Goal: Information Seeking & Learning: Learn about a topic

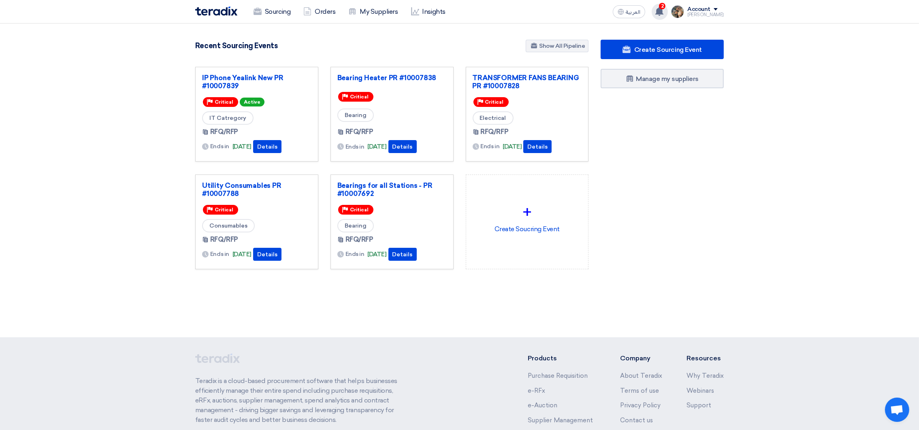
click at [663, 11] on use at bounding box center [659, 11] width 8 height 9
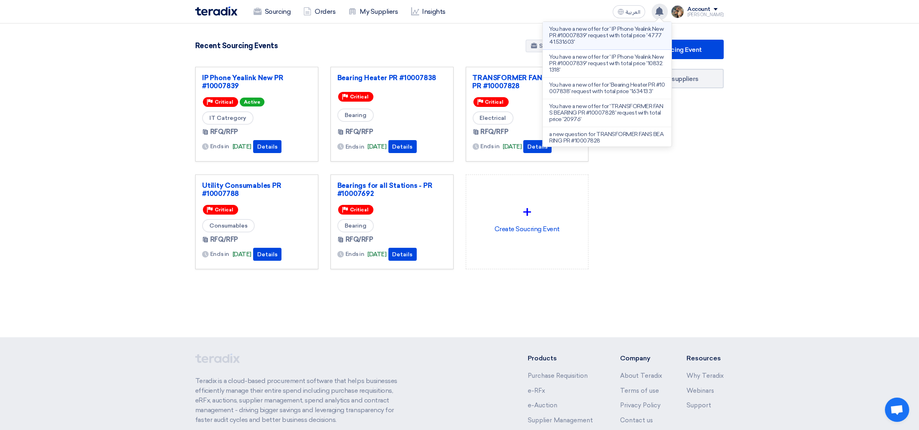
click at [621, 36] on p "You have a new offer for ' IP Phone Yealink New PR #10007839' request with tota…" at bounding box center [607, 35] width 116 height 19
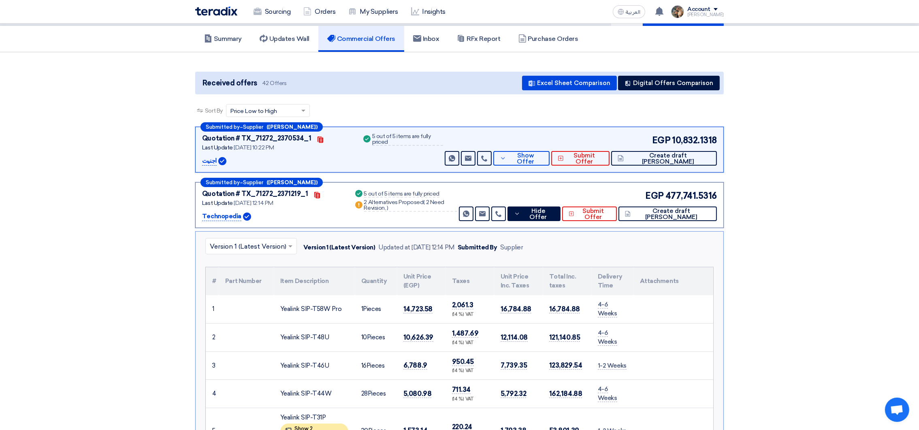
scroll to position [40, 0]
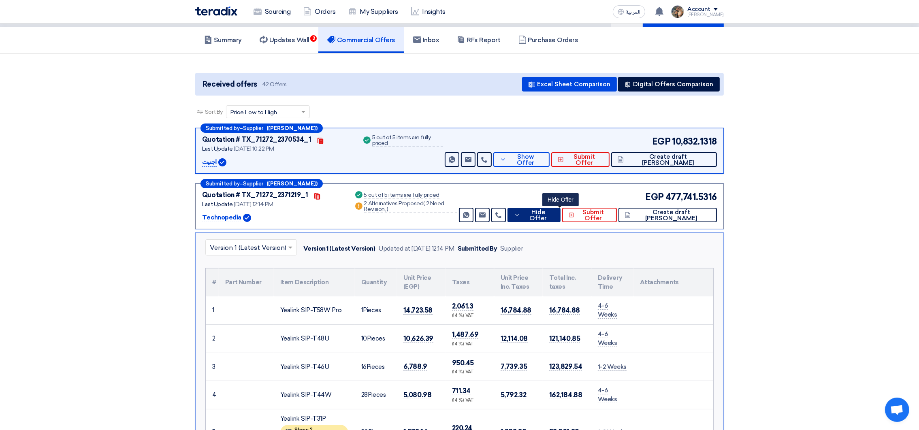
click at [560, 209] on button "Hide Offer" at bounding box center [533, 215] width 53 height 15
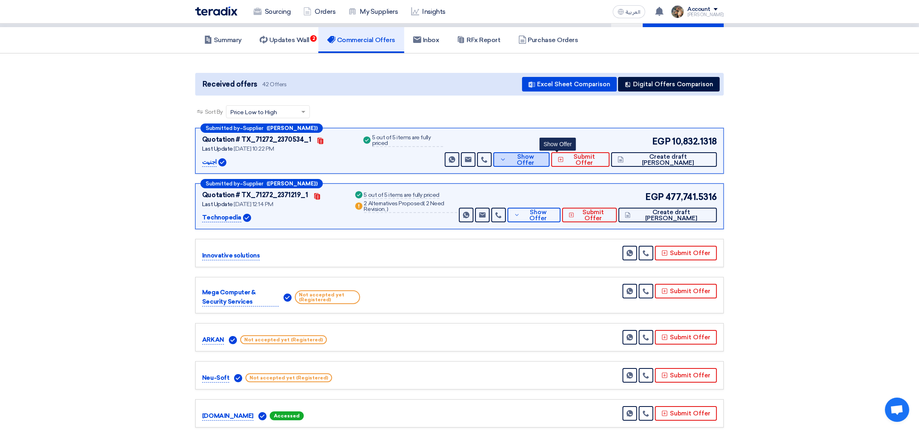
click at [547, 164] on button "Show Offer" at bounding box center [521, 159] width 56 height 15
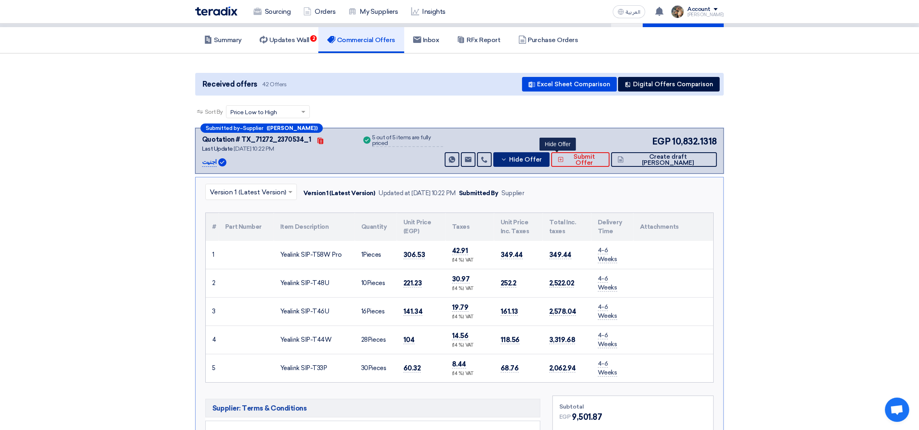
click at [542, 159] on span "Hide Offer" at bounding box center [525, 160] width 33 height 6
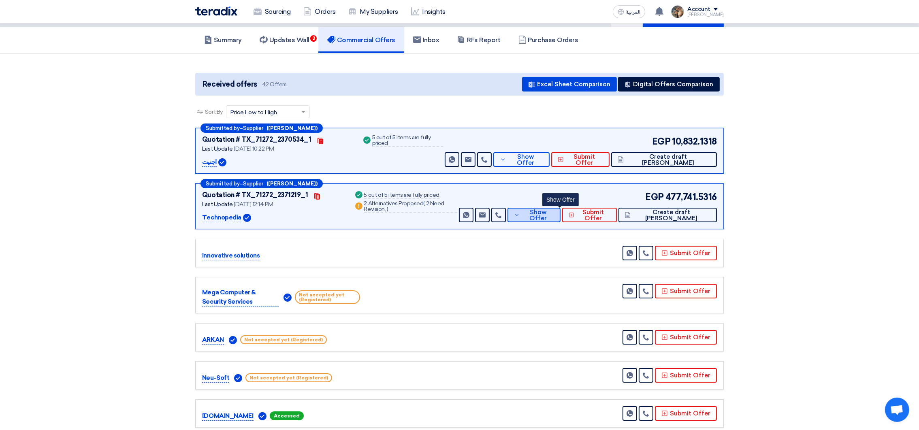
click at [560, 217] on button "Show Offer" at bounding box center [533, 215] width 53 height 15
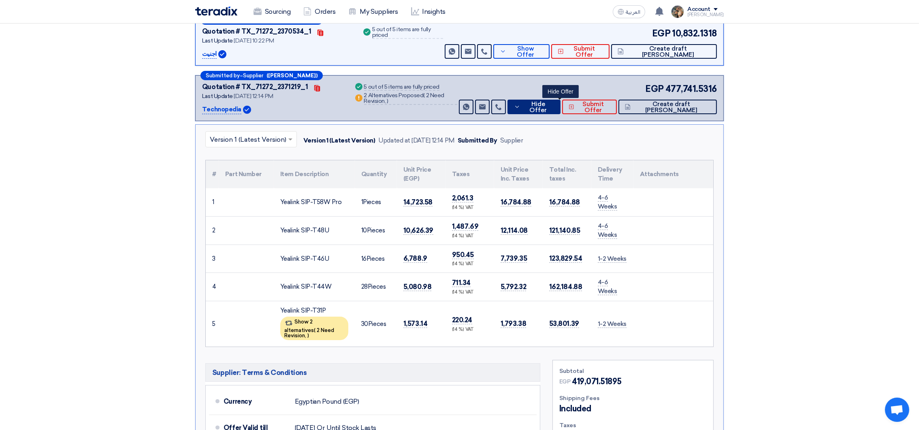
scroll to position [162, 0]
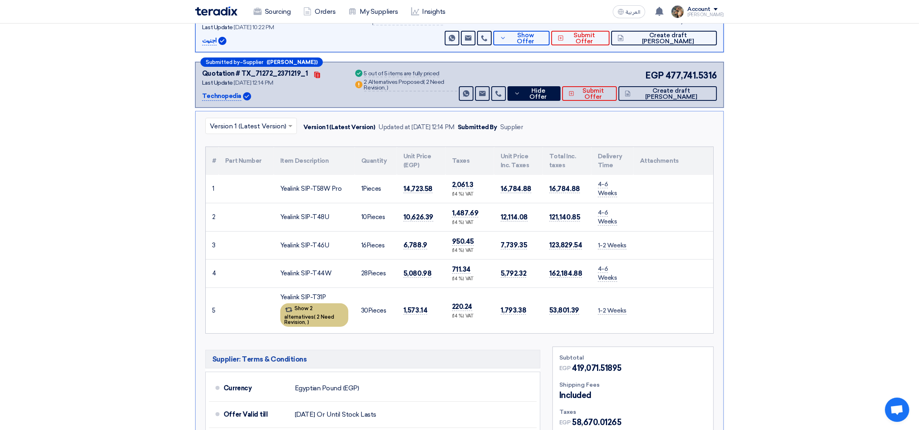
click at [320, 314] on span "2 Need Revision," at bounding box center [309, 319] width 50 height 11
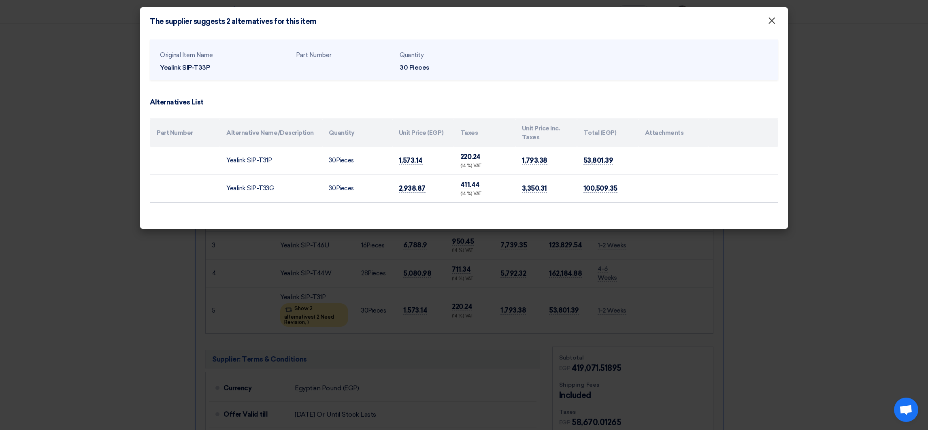
click at [772, 21] on span "×" at bounding box center [772, 23] width 8 height 16
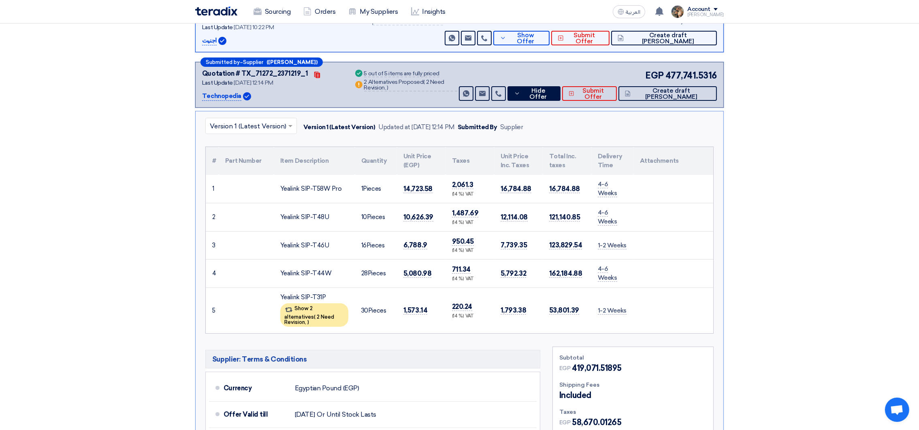
scroll to position [0, 0]
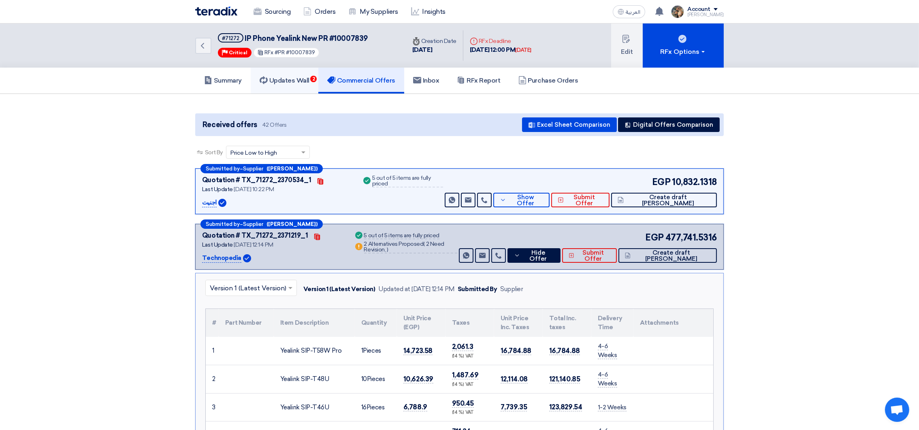
click at [298, 81] on h5 "Updates Wall 2" at bounding box center [285, 81] width 50 height 8
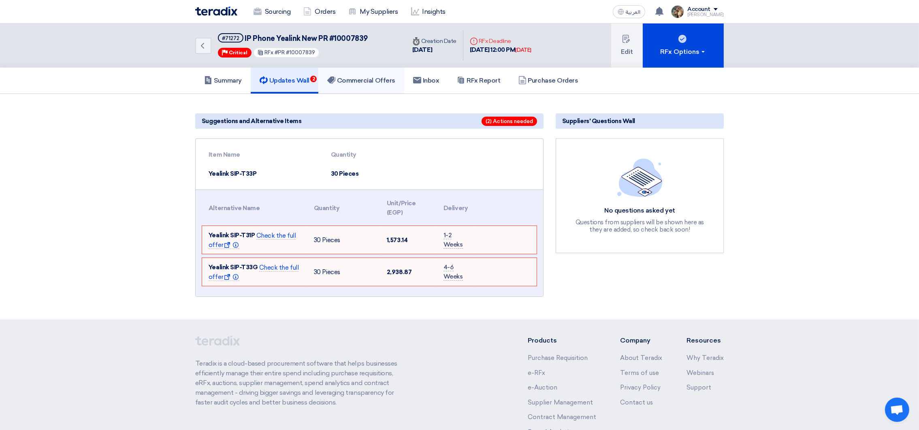
click at [380, 80] on h5 "Commercial Offers" at bounding box center [361, 81] width 68 height 8
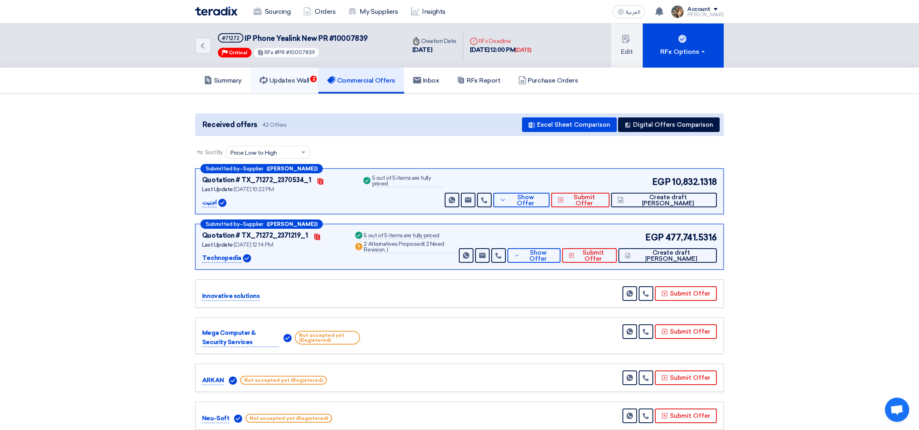
click at [298, 91] on link "Updates Wall 2" at bounding box center [285, 81] width 68 height 26
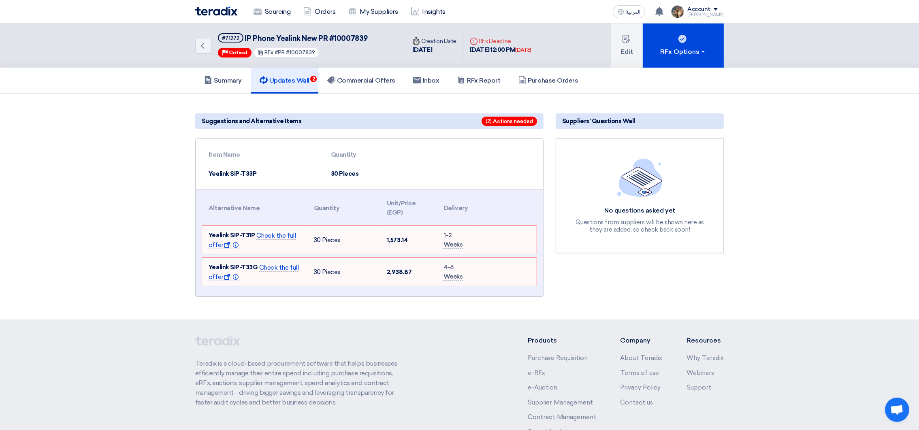
click at [217, 14] on img at bounding box center [216, 10] width 42 height 9
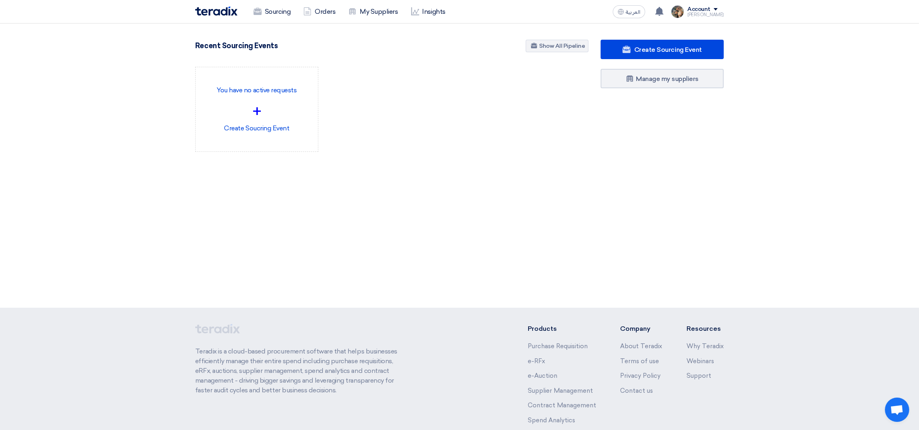
click at [604, 196] on section "3079 RFx remaining 9 Auctions remaining Create Sourcing Event" at bounding box center [459, 114] width 919 height 183
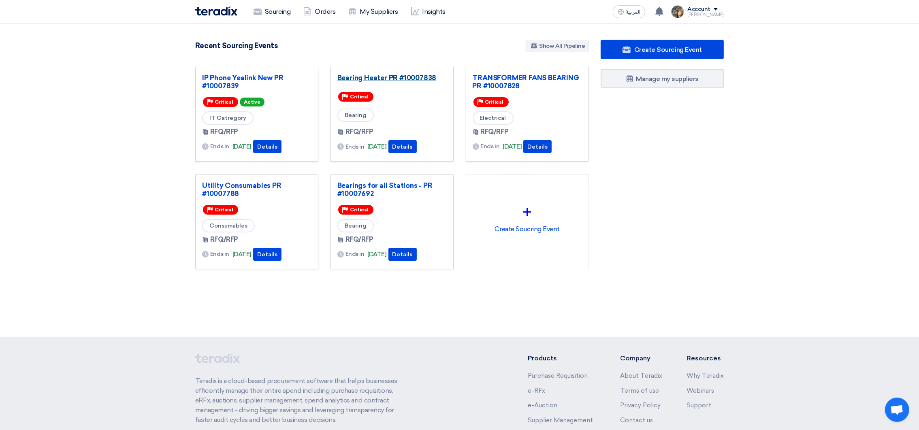
click at [369, 77] on link "Bearing Heater PR #10007838" at bounding box center [391, 78] width 109 height 8
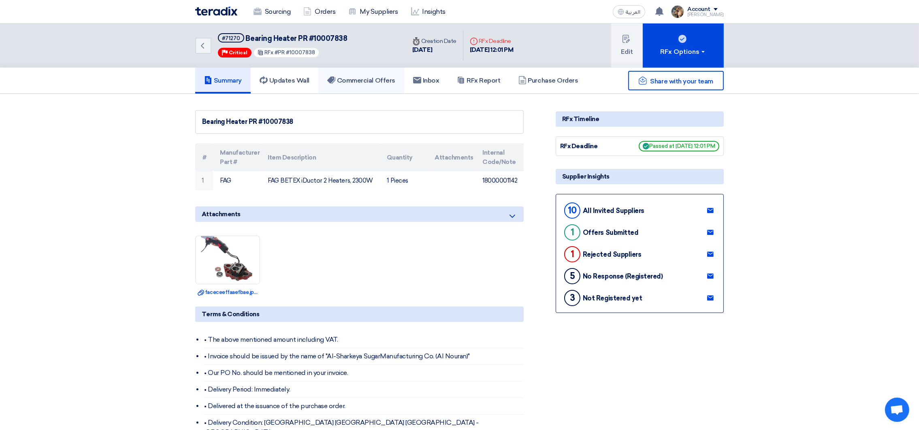
click at [349, 69] on link "Commercial Offers" at bounding box center [361, 81] width 86 height 26
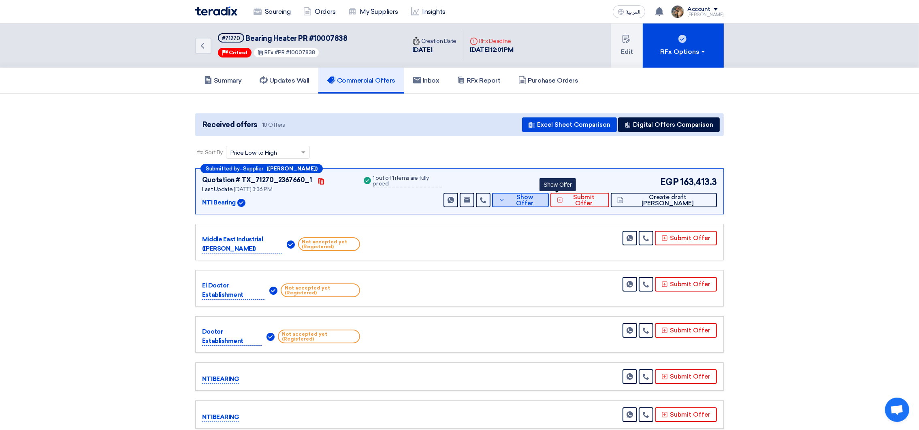
click at [542, 200] on span "Show Offer" at bounding box center [524, 200] width 35 height 12
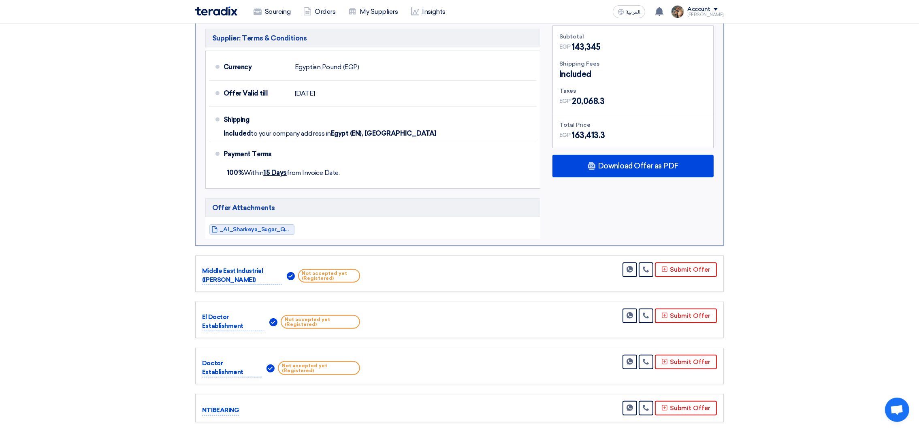
scroll to position [243, 0]
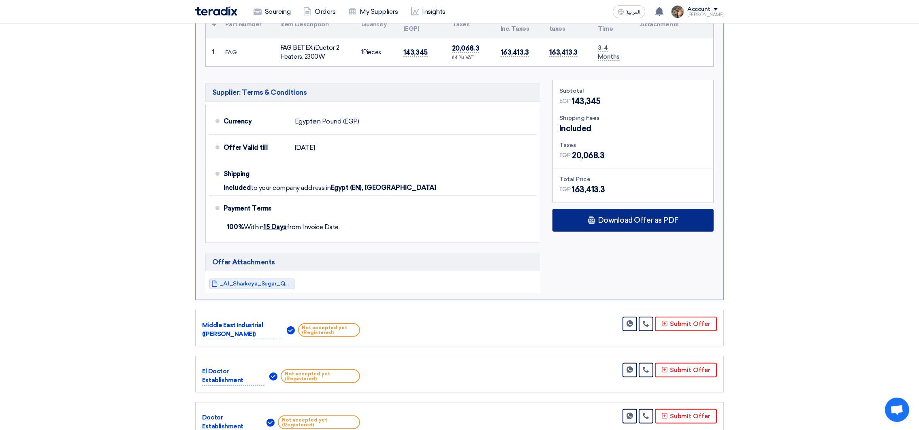
click at [627, 220] on span "Download Offer as PDF" at bounding box center [638, 220] width 81 height 7
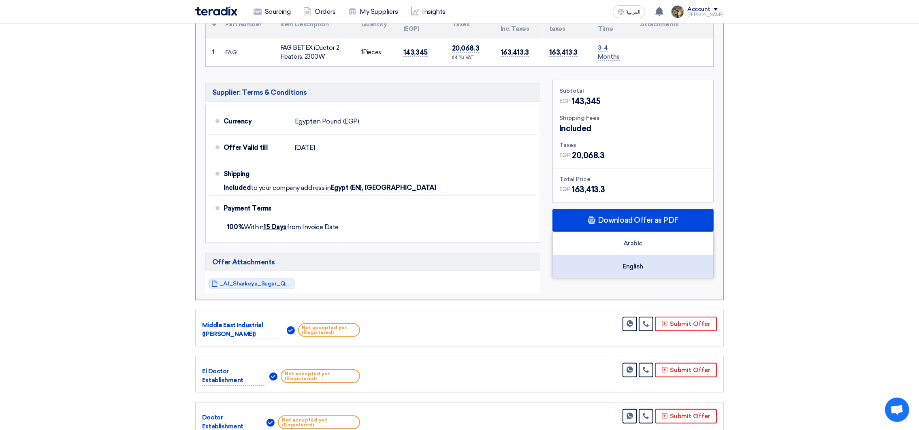
click at [633, 260] on div "English" at bounding box center [633, 266] width 160 height 23
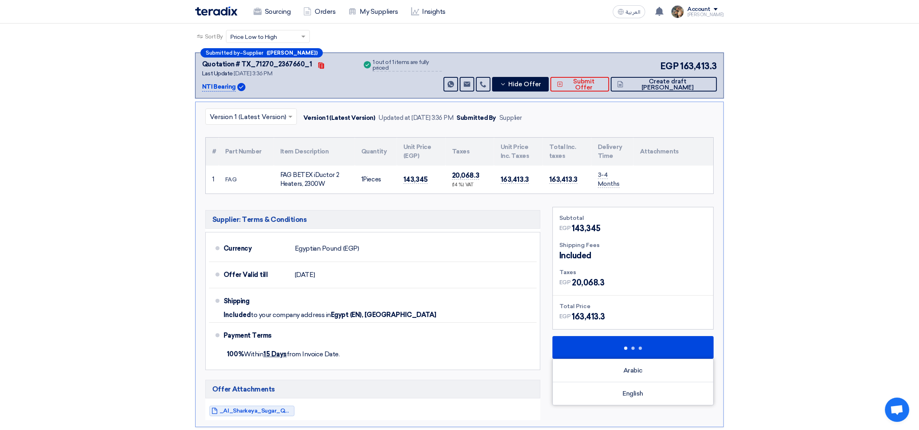
scroll to position [182, 0]
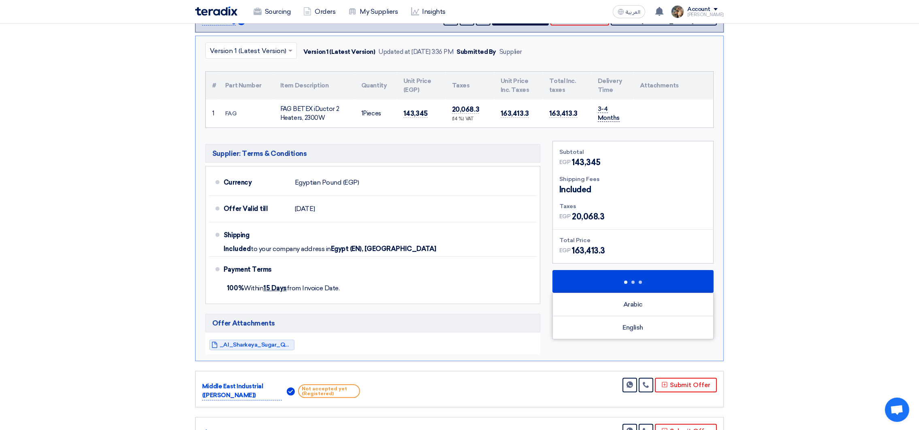
click at [616, 119] on span "3-4 Months" at bounding box center [609, 113] width 22 height 17
drag, startPoint x: 596, startPoint y: 104, endPoint x: 626, endPoint y: 118, distance: 32.6
click at [626, 118] on td "3-4 Months" at bounding box center [612, 114] width 42 height 28
click at [576, 110] on td "163,413.3" at bounding box center [567, 114] width 49 height 28
click at [551, 110] on span "163,413.3" at bounding box center [563, 113] width 28 height 9
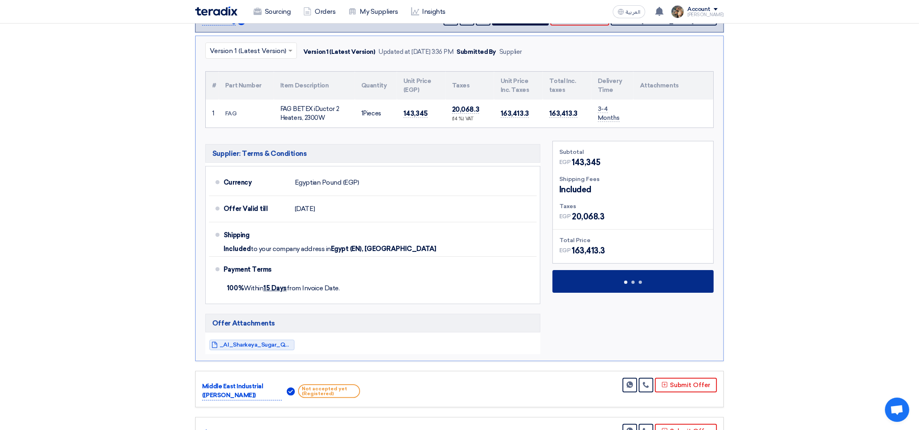
drag, startPoint x: 551, startPoint y: 110, endPoint x: 646, endPoint y: 283, distance: 197.4
click at [646, 283] on div "× Version 1 (Latest Version) Version 1 (Latest Version) Updated at [DATE] 3:36 …" at bounding box center [459, 199] width 529 height 326
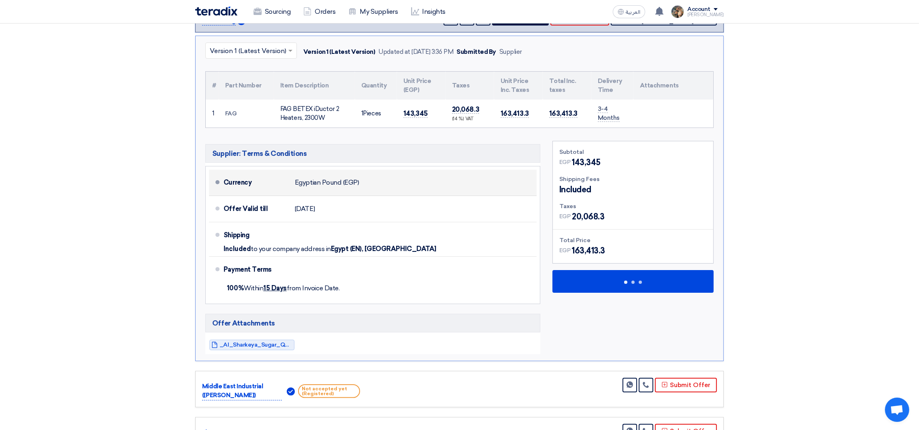
click at [467, 182] on div "Currency Egyptian Pound (EGP)" at bounding box center [379, 182] width 310 height 19
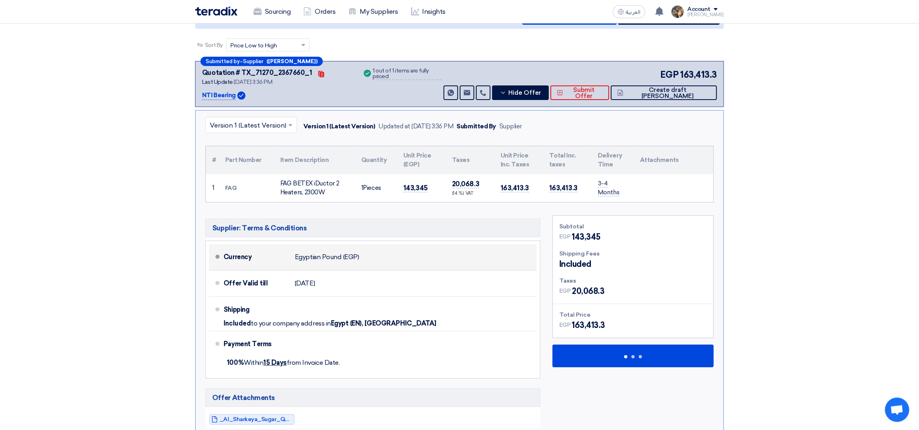
scroll to position [0, 0]
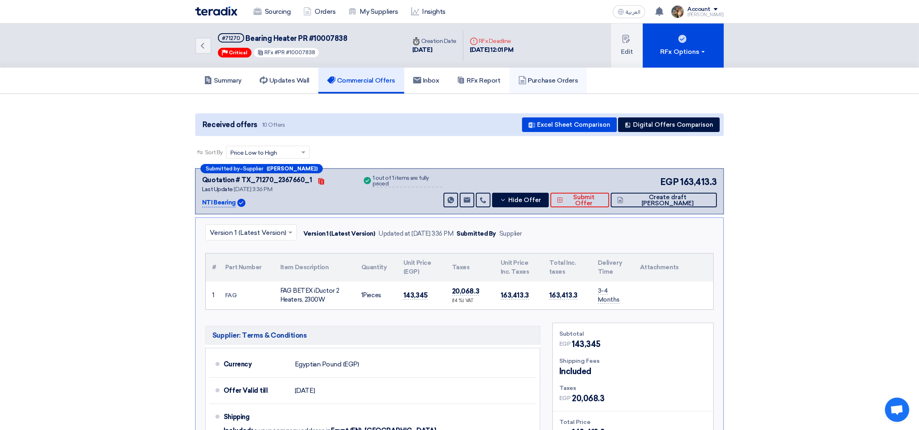
click at [554, 81] on h5 "Purchase Orders" at bounding box center [548, 81] width 60 height 8
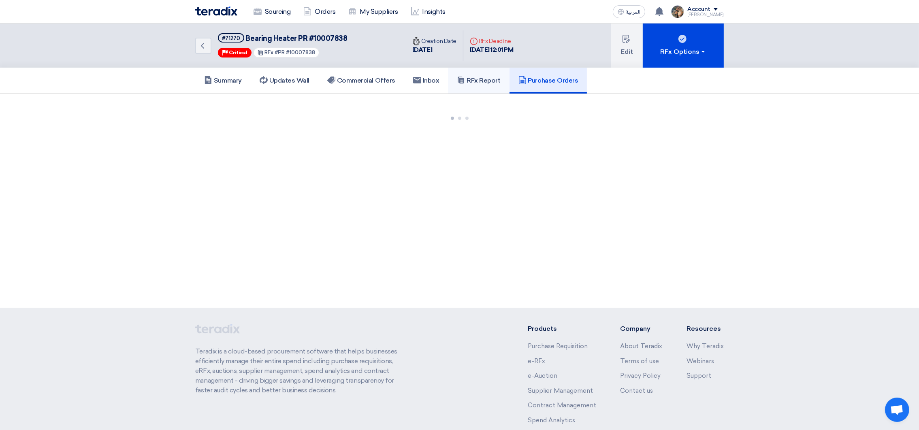
click at [507, 83] on link "RFx Report" at bounding box center [478, 81] width 61 height 26
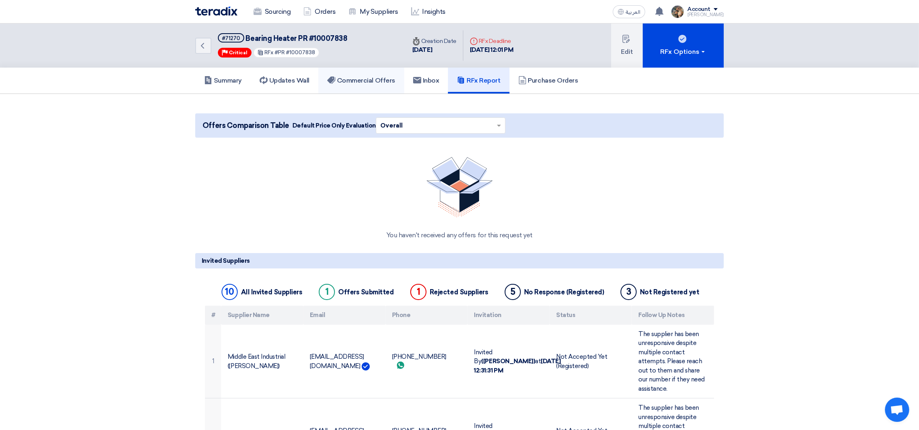
click at [371, 87] on link "Commercial Offers" at bounding box center [361, 81] width 86 height 26
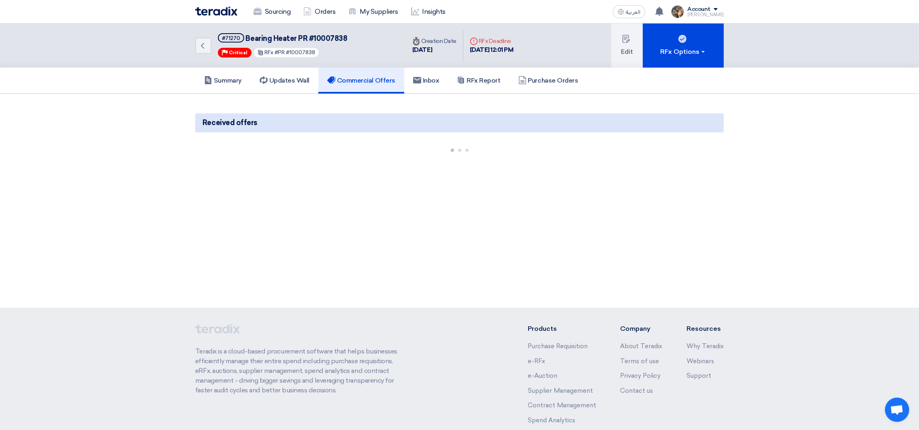
click at [202, 121] on span "Received offers" at bounding box center [229, 122] width 55 height 11
click at [209, 120] on span "Received offers" at bounding box center [229, 122] width 55 height 11
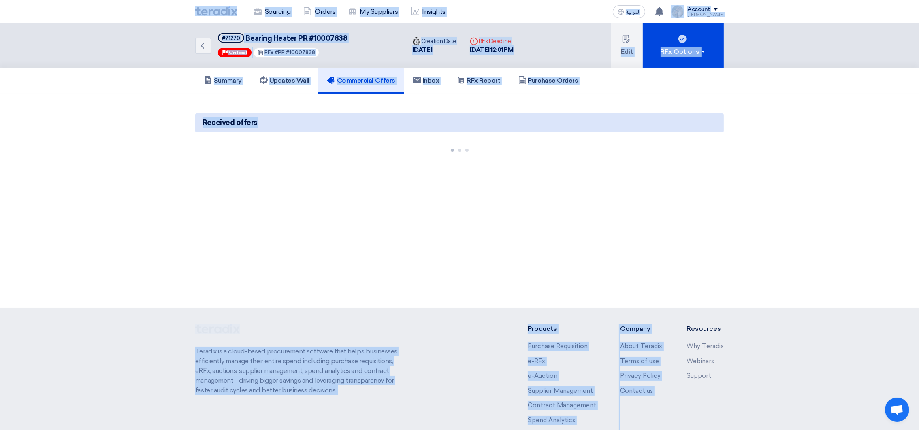
drag, startPoint x: 188, startPoint y: 11, endPoint x: 681, endPoint y: 366, distance: 607.9
click at [681, 366] on app-shell "Sourcing Orders My Suppliers Insights العربية ع You have a new offer for ' IP P…" at bounding box center [459, 257] width 919 height 468
click at [808, 136] on section "Received offers" at bounding box center [459, 132] width 919 height 77
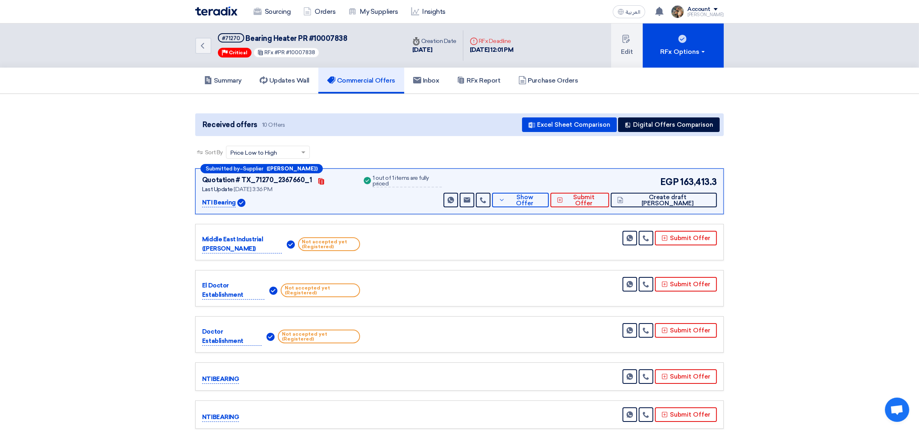
click at [319, 41] on span "Bearing Heater PR #10007838" at bounding box center [297, 38] width 102 height 9
copy span "10007838"
click at [549, 204] on button "Show Offer" at bounding box center [520, 200] width 57 height 15
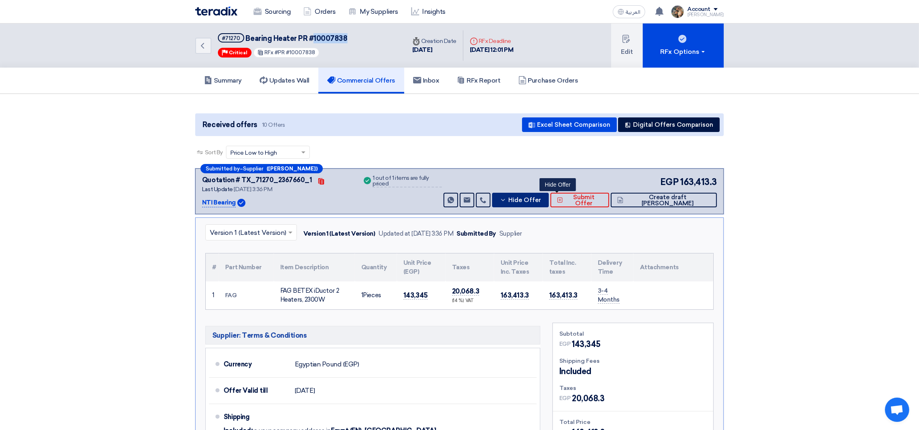
click at [541, 200] on span "Hide Offer" at bounding box center [524, 200] width 33 height 6
